Goal: Information Seeking & Learning: Get advice/opinions

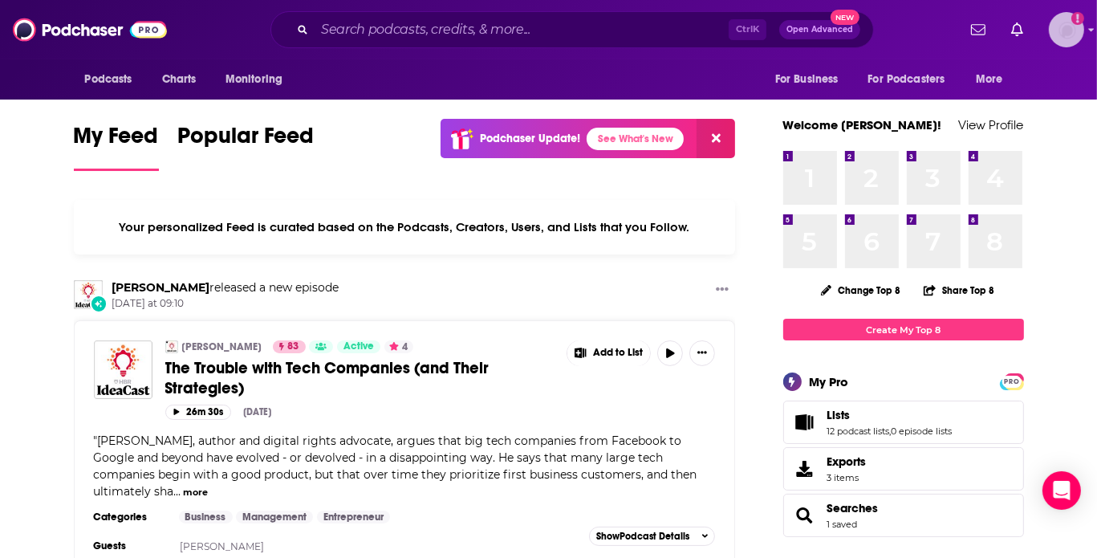
click at [935, 26] on img "Logged in as AlexMerceron" at bounding box center [1065, 29] width 35 height 35
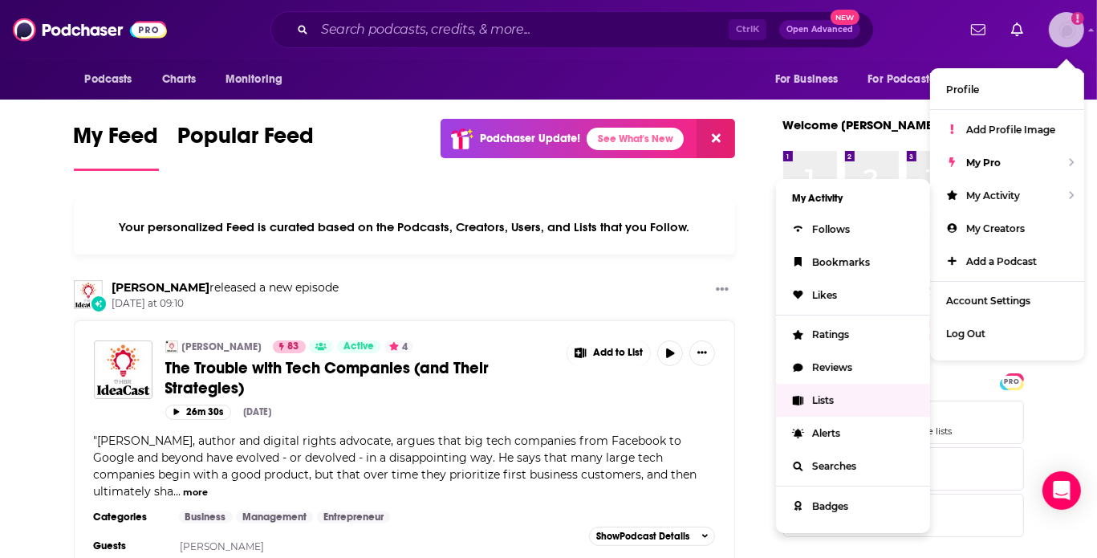
click at [809, 399] on link "Lists" at bounding box center [853, 399] width 154 height 33
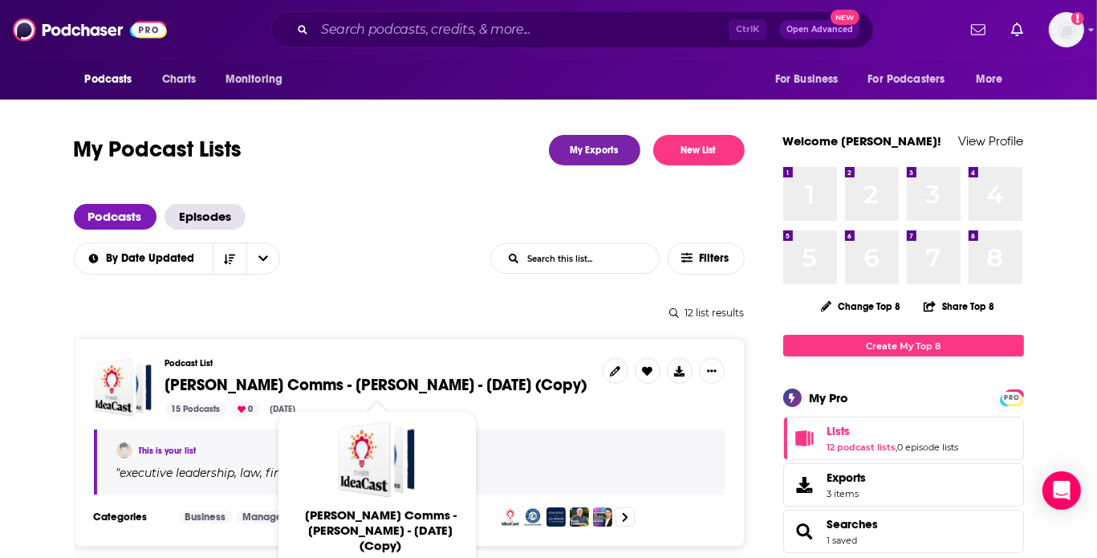
click at [455, 378] on span "[PERSON_NAME] Comms - [PERSON_NAME] - [DATE] (Copy)" at bounding box center [376, 385] width 422 height 20
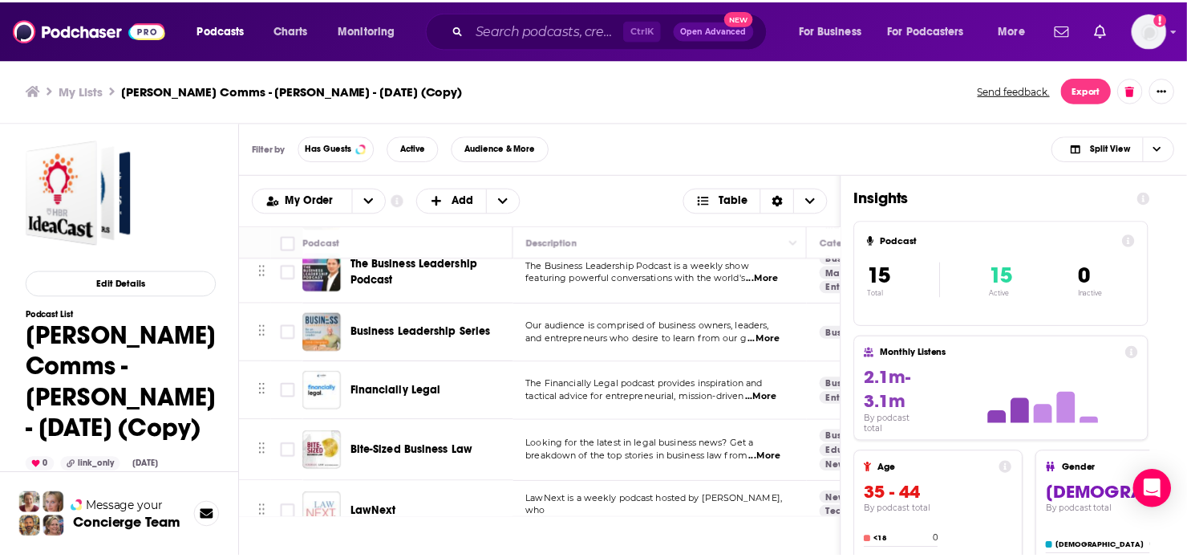
scroll to position [263, 0]
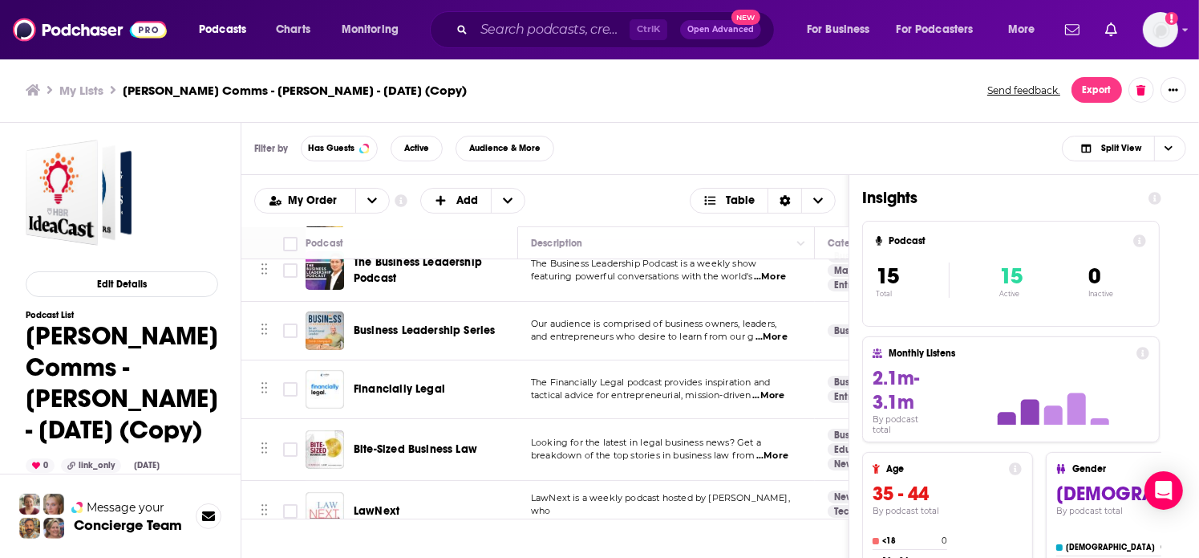
click at [485, 446] on div "Bite-Sized Business Law" at bounding box center [437, 449] width 167 height 16
click at [764, 453] on span "...More" at bounding box center [772, 455] width 32 height 13
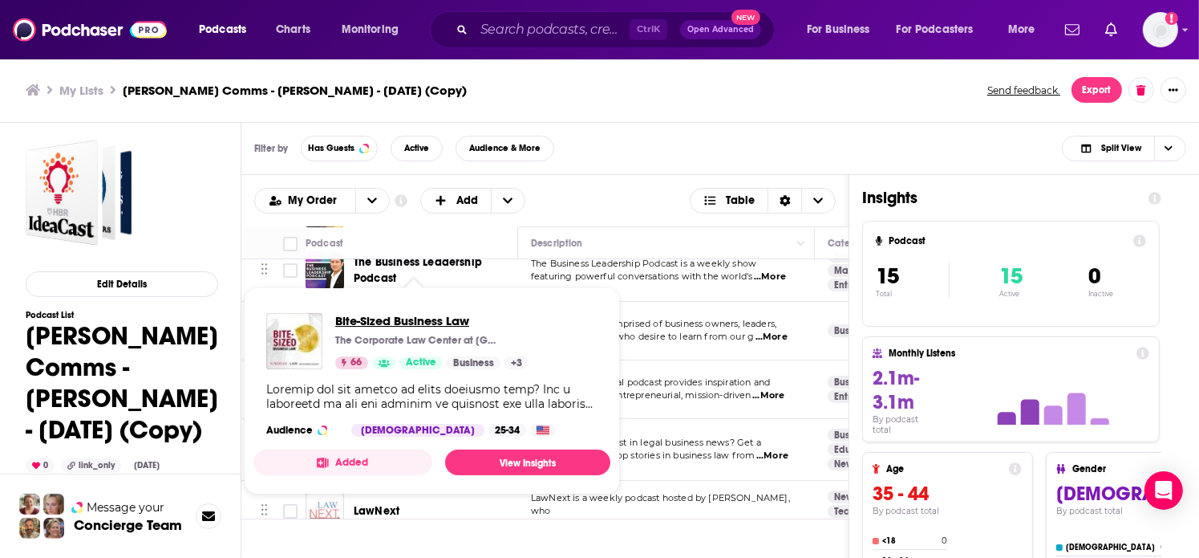
click at [408, 322] on span "Bite-Sized Business Law" at bounding box center [431, 320] width 193 height 15
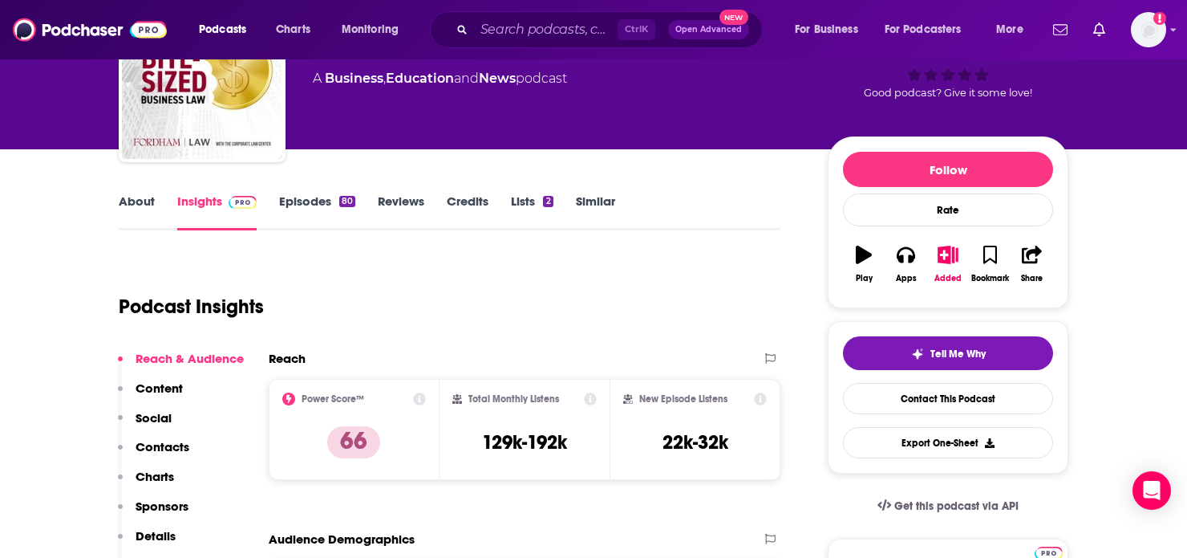
scroll to position [52, 0]
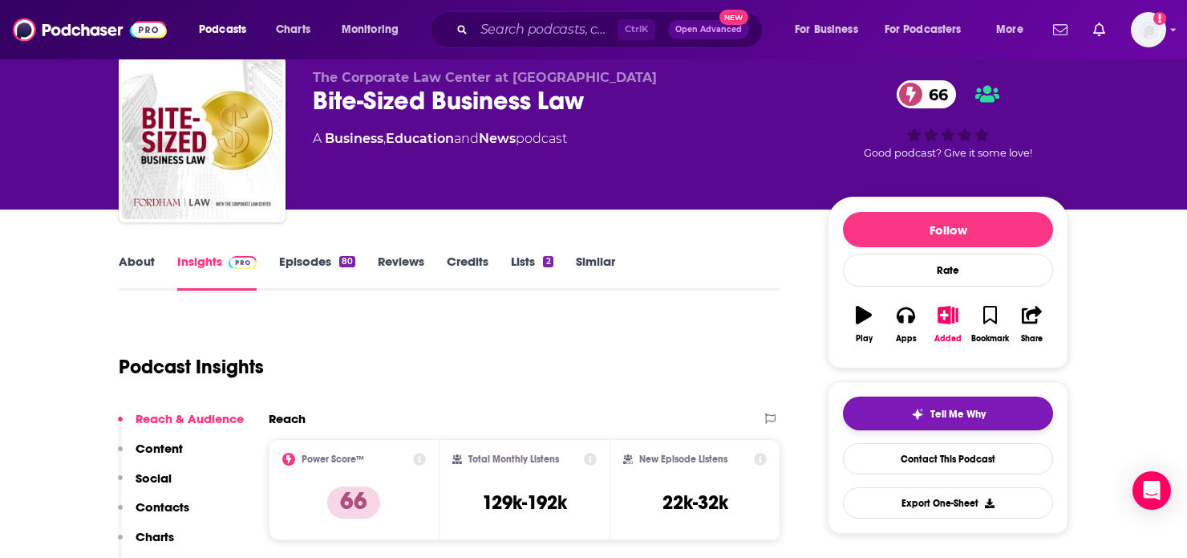
click at [935, 416] on button "Tell Me Why" at bounding box center [948, 413] width 210 height 34
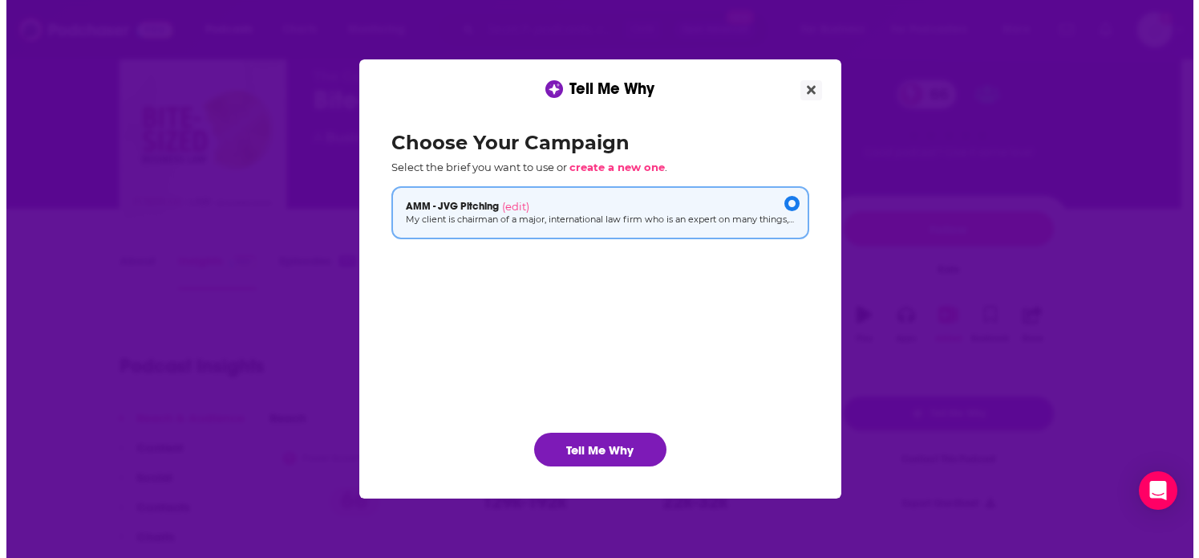
scroll to position [0, 0]
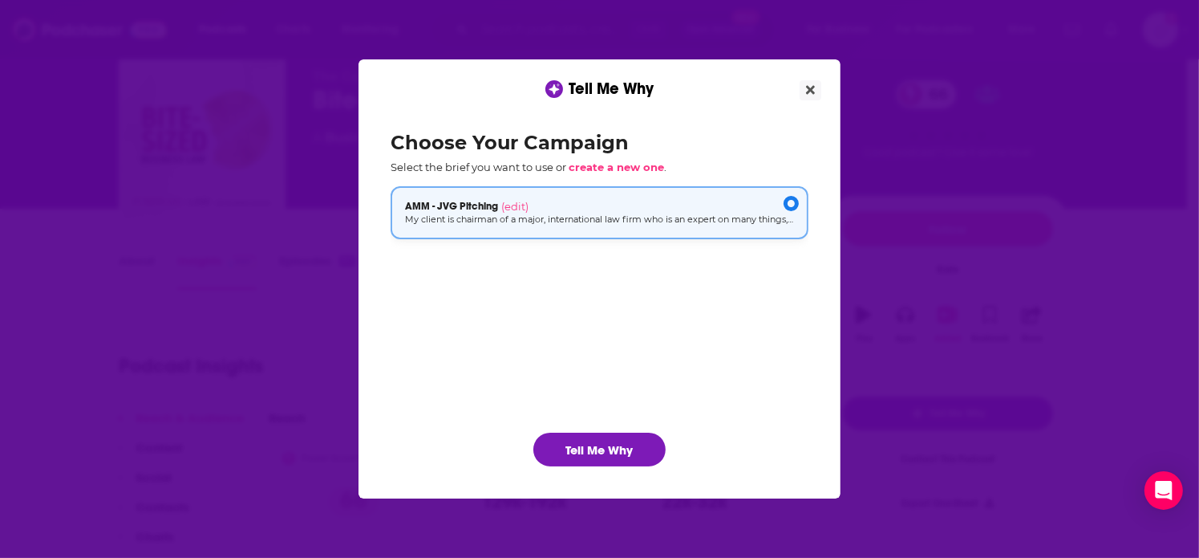
click at [619, 214] on p "My client is chairman of a major, international law firm who is an expert on ma…" at bounding box center [599, 220] width 389 height 14
click at [808, 86] on icon "Close" at bounding box center [810, 89] width 9 height 13
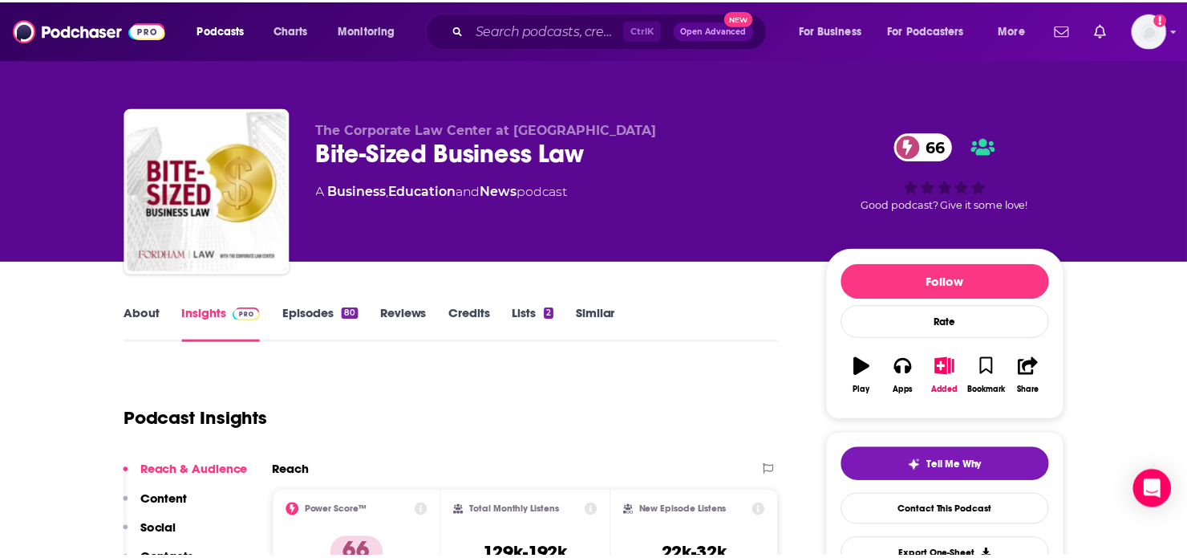
scroll to position [52, 0]
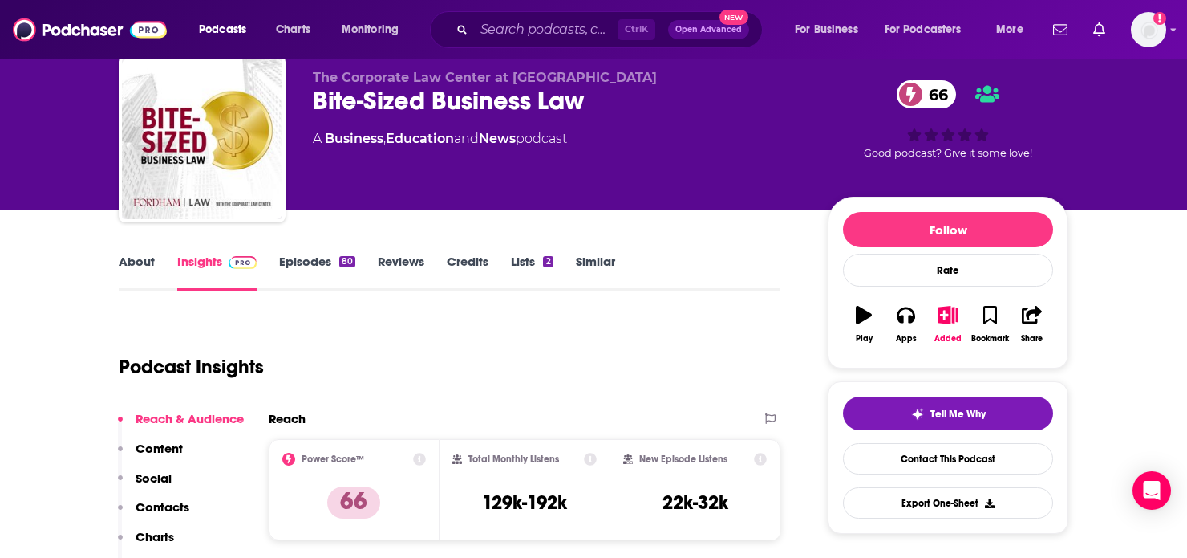
drag, startPoint x: 902, startPoint y: 408, endPoint x: 665, endPoint y: 365, distance: 241.2
click at [665, 365] on div "Podcast Insights" at bounding box center [443, 357] width 649 height 82
click at [922, 410] on img "button" at bounding box center [917, 414] width 13 height 13
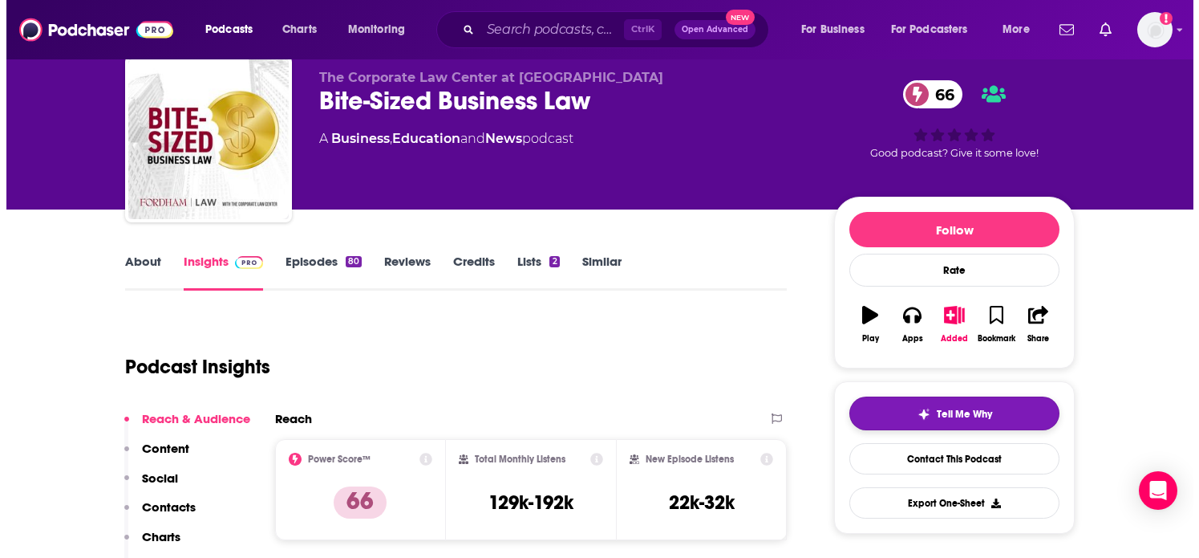
scroll to position [0, 0]
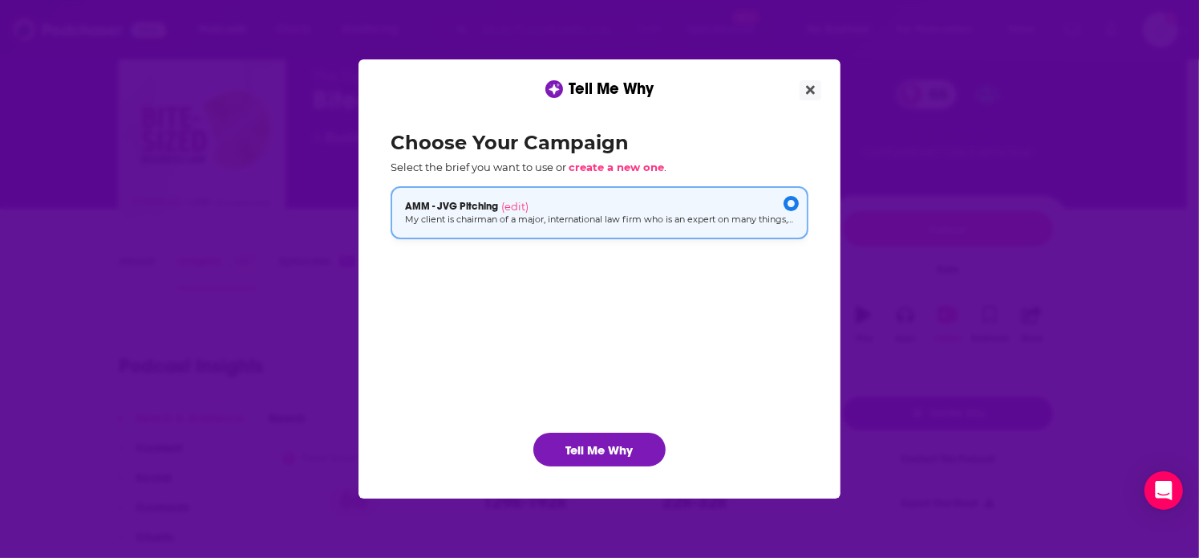
drag, startPoint x: 565, startPoint y: 217, endPoint x: 462, endPoint y: 235, distance: 104.2
click at [462, 235] on div "AMM - JVG Pitching (edit) My client is chairman of a major, international law f…" at bounding box center [600, 212] width 418 height 53
click at [586, 449] on button "Tell Me Why" at bounding box center [599, 449] width 132 height 34
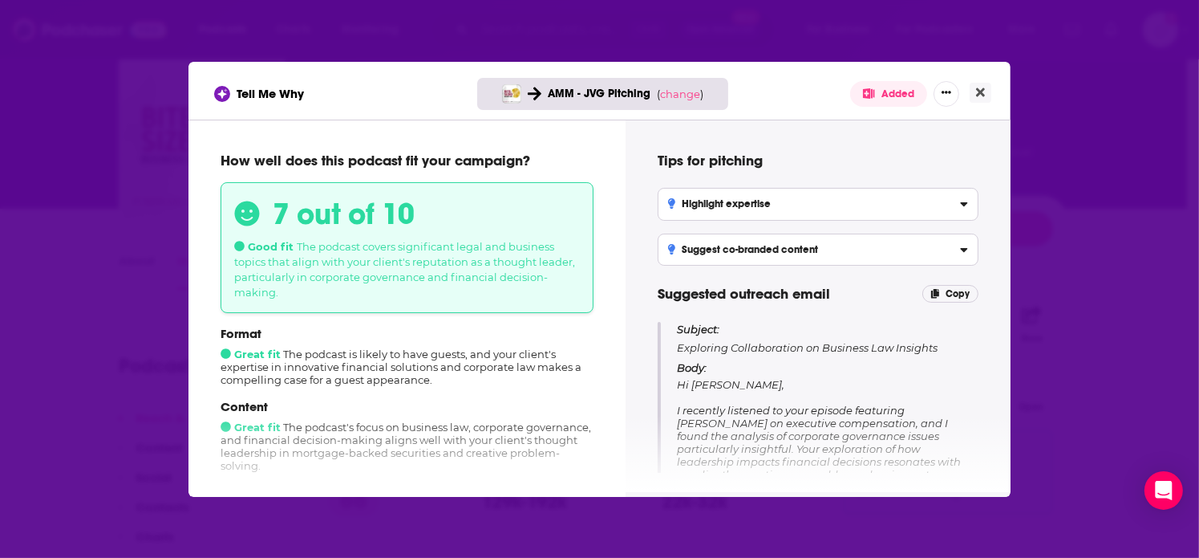
click at [555, 368] on div "Format Great fit The podcast is likely to have guests, and your client's expert…" at bounding box center [407, 356] width 373 height 60
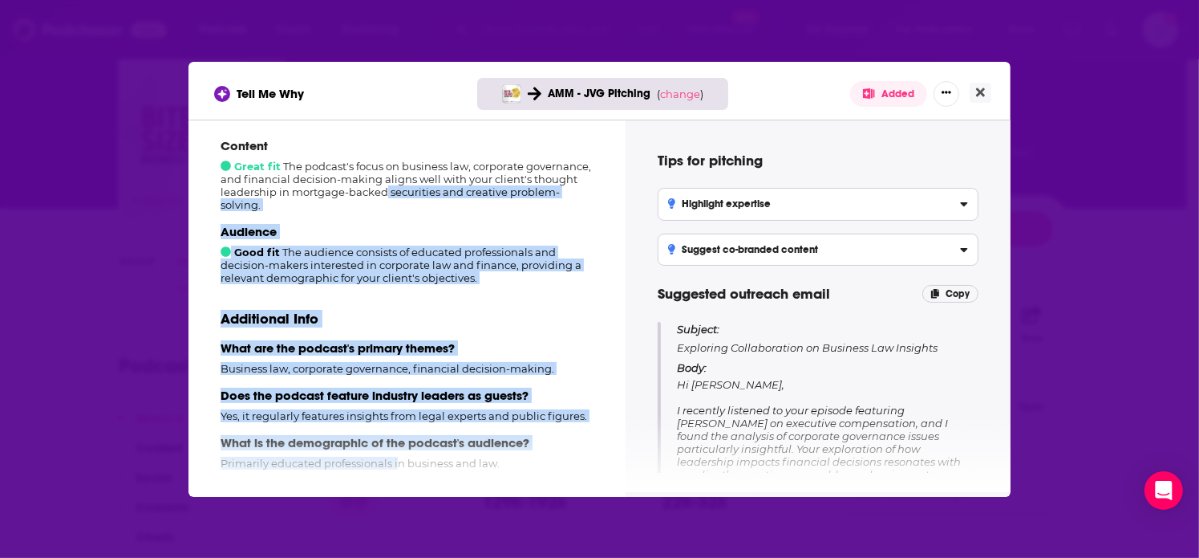
scroll to position [275, 0]
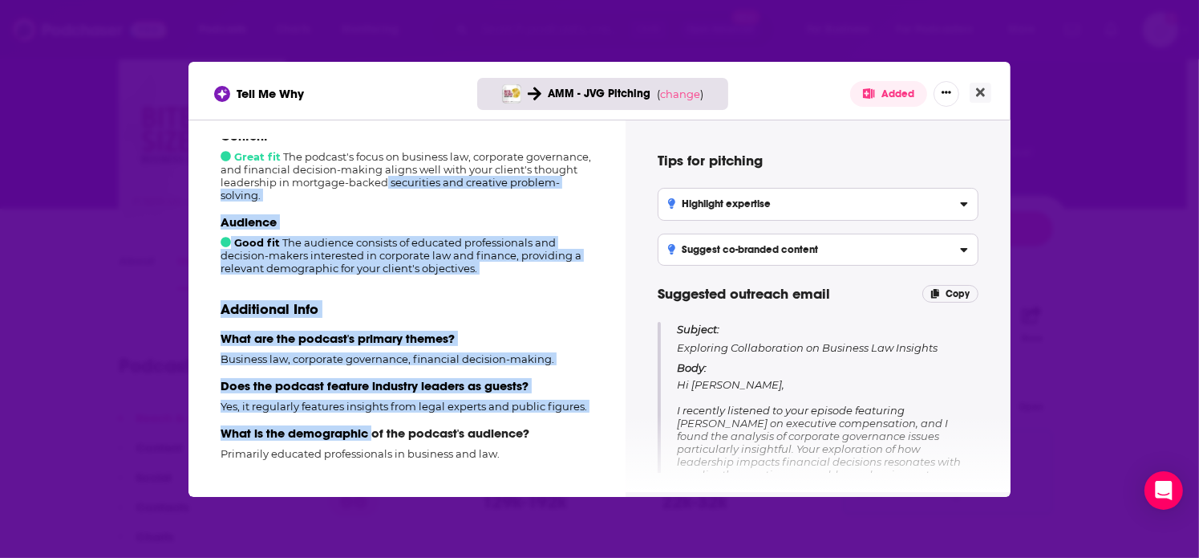
drag, startPoint x: 385, startPoint y: 452, endPoint x: 371, endPoint y: 417, distance: 37.4
click at [371, 417] on div "How well does this podcast fit your campaign? 7 out of 10 Good fit The podcast …" at bounding box center [407, 306] width 399 height 334
click at [474, 304] on p "Additional Info" at bounding box center [407, 309] width 373 height 18
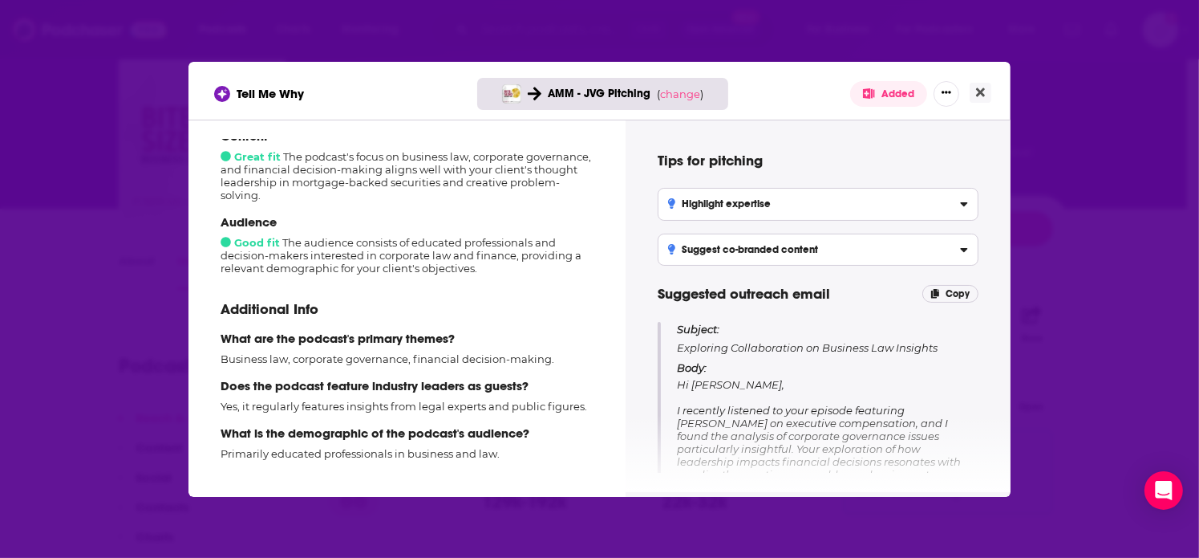
click at [649, 160] on div "Tips for pitching Highlight expertise Emphasize your client's innovative strate…" at bounding box center [818, 306] width 347 height 334
click at [927, 203] on div "Highlight expertise" at bounding box center [818, 203] width 300 height 11
click at [0, 0] on input "Highlight expertise Emphasize your client's innovative strategies in financial …" at bounding box center [0, 0] width 0 height 0
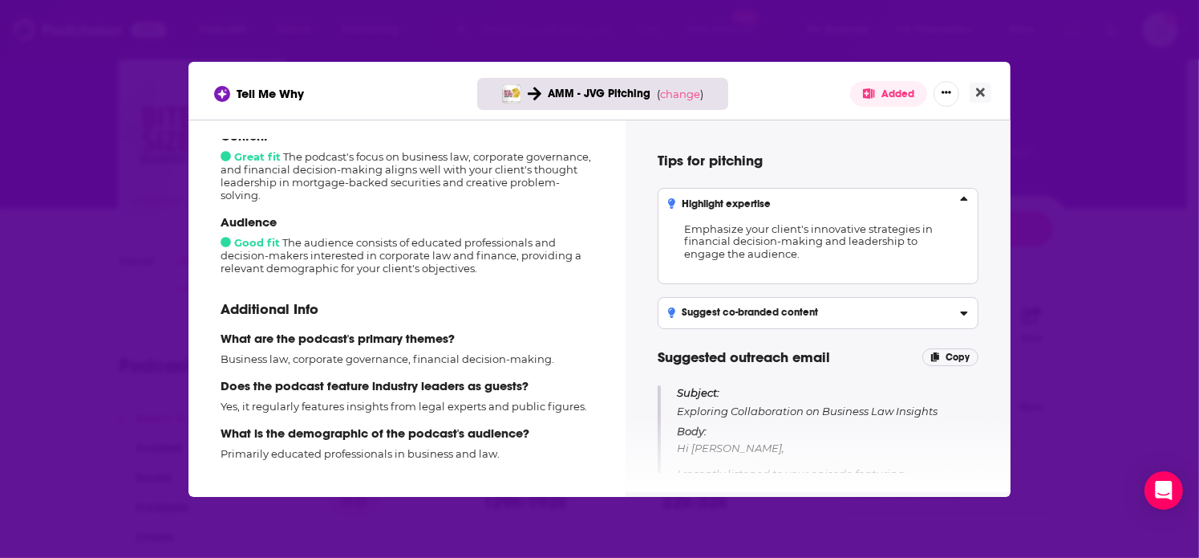
click at [854, 321] on label "Suggest co-branded content Propose collaborative content such as a webinar on a…" at bounding box center [818, 313] width 321 height 32
click at [0, 0] on input "Suggest co-branded content Propose collaborative content such as a webinar on a…" at bounding box center [0, 0] width 0 height 0
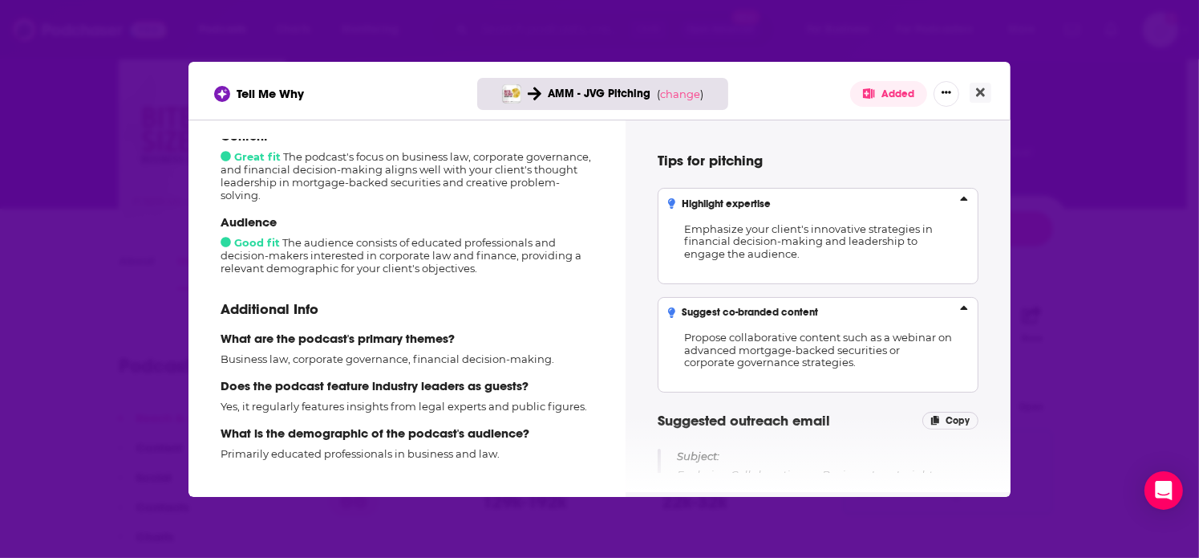
click at [935, 304] on icon "[object Object]" at bounding box center [964, 310] width 8 height 13
click at [0, 0] on input "Suggest co-branded content Propose collaborative content such as a webinar on a…" at bounding box center [0, 0] width 0 height 0
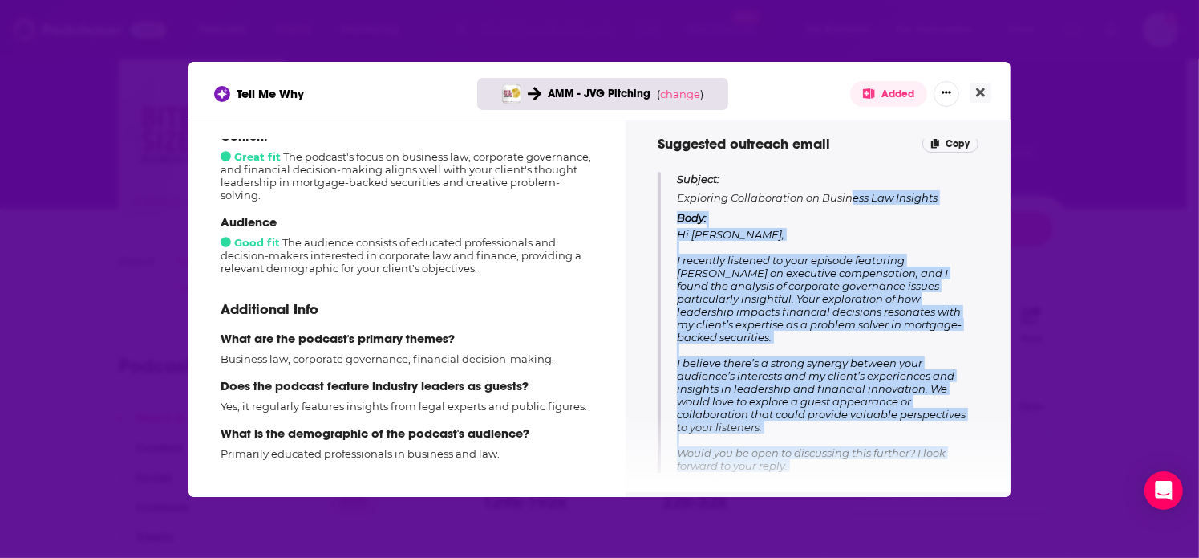
scroll to position [244, 0]
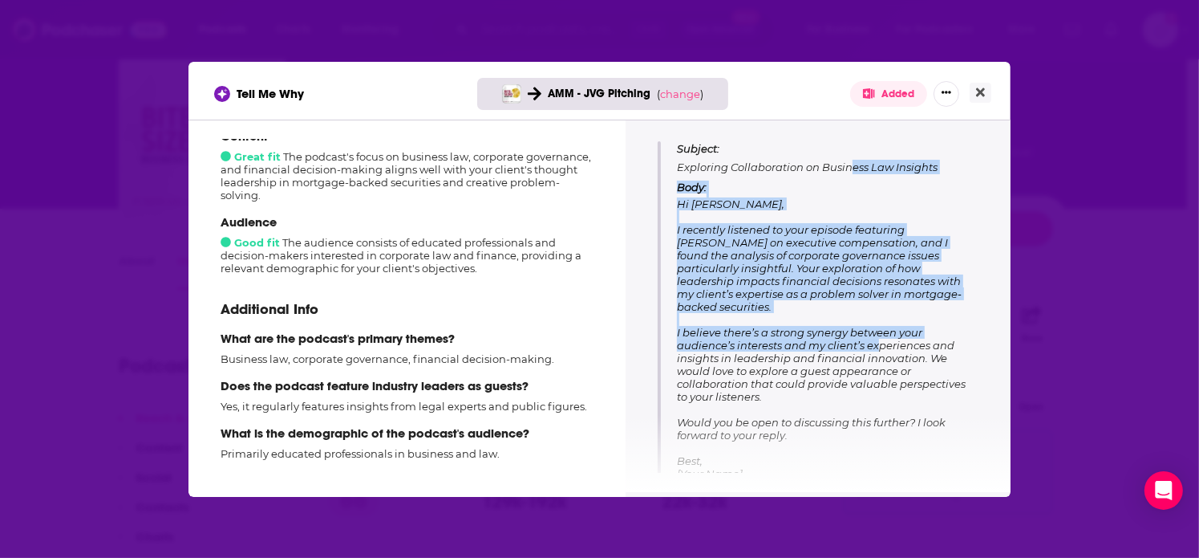
drag, startPoint x: 853, startPoint y: 412, endPoint x: 877, endPoint y: 333, distance: 82.2
click at [877, 333] on div "Subject: Exploring Collaboration on Business Law Insights Body: Hi [PERSON_NAME…" at bounding box center [828, 316] width 302 height 351
click at [911, 209] on p "Body: Hi [PERSON_NAME], I recently listened to your episode featuring [PERSON_N…" at bounding box center [828, 336] width 302 height 312
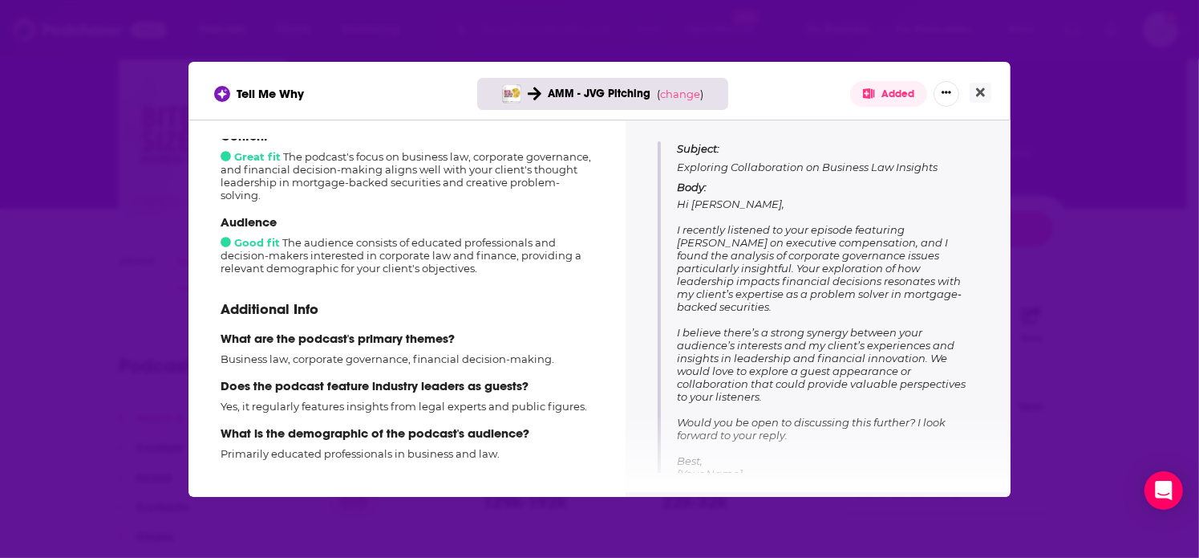
click at [862, 416] on p "Body: Hi [PERSON_NAME], I recently listened to your episode featuring [PERSON_N…" at bounding box center [828, 336] width 302 height 312
click at [935, 92] on icon "Close" at bounding box center [980, 91] width 9 height 9
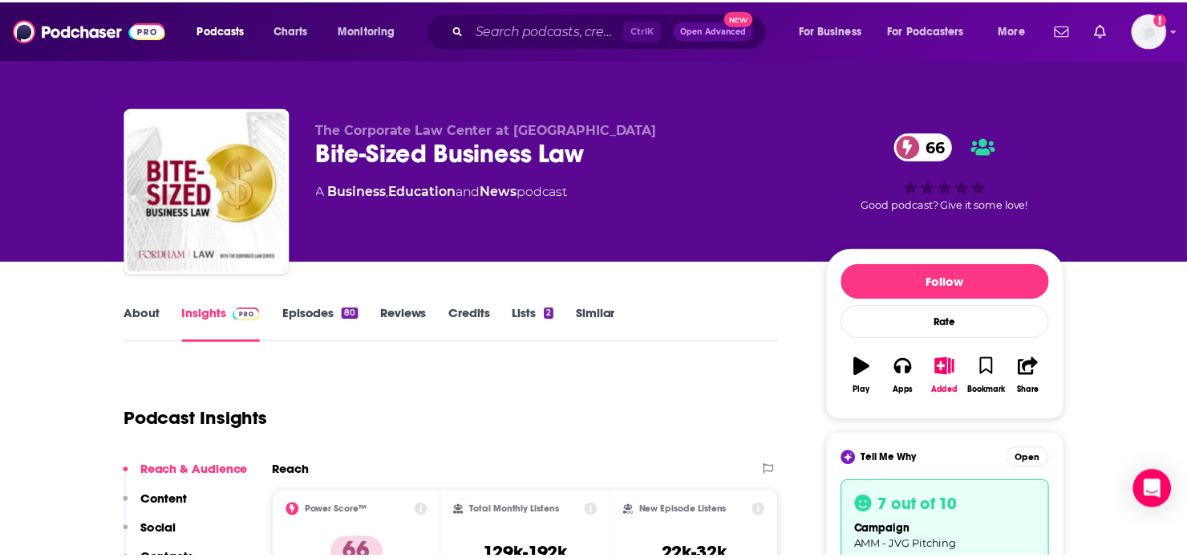
scroll to position [52, 0]
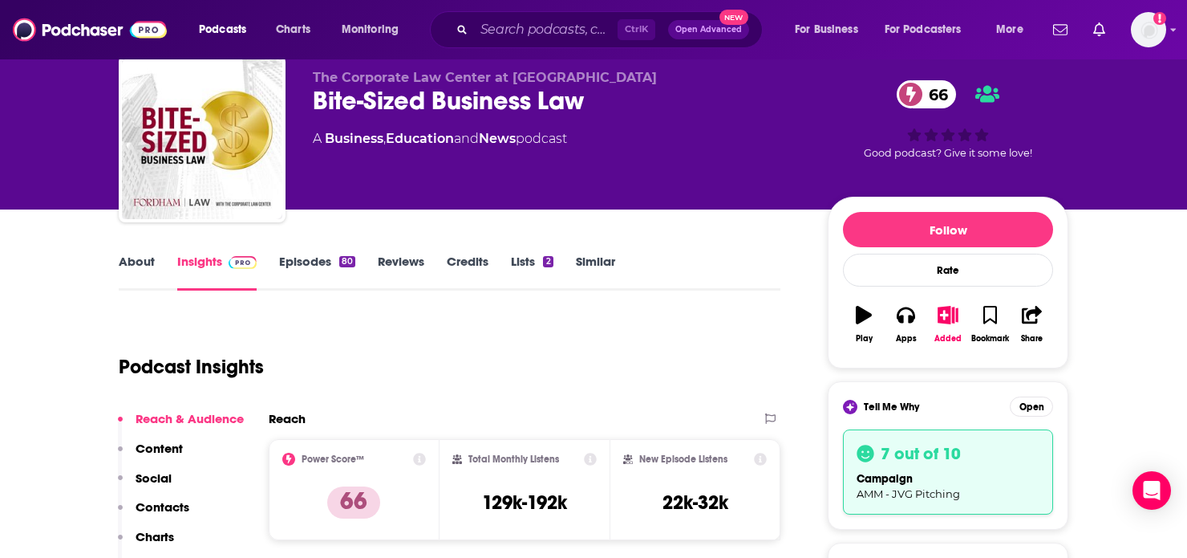
click at [935, 26] on img "Logged in as AlexMerceron" at bounding box center [1148, 29] width 35 height 35
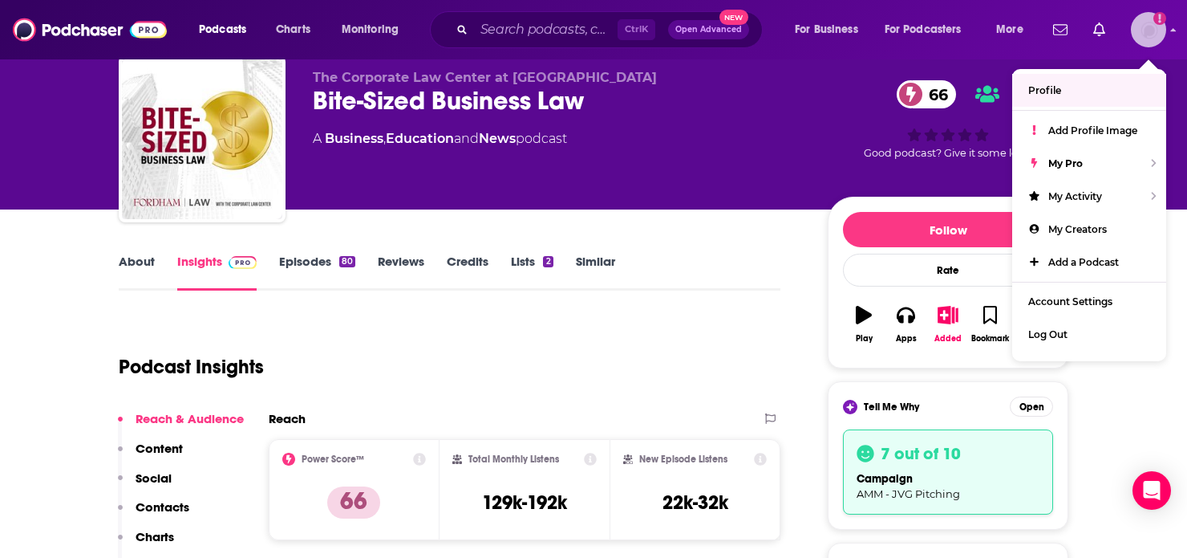
click at [935, 30] on img "Logged in as AlexMerceron" at bounding box center [1148, 29] width 35 height 35
